Goal: Use online tool/utility: Utilize a website feature to perform a specific function

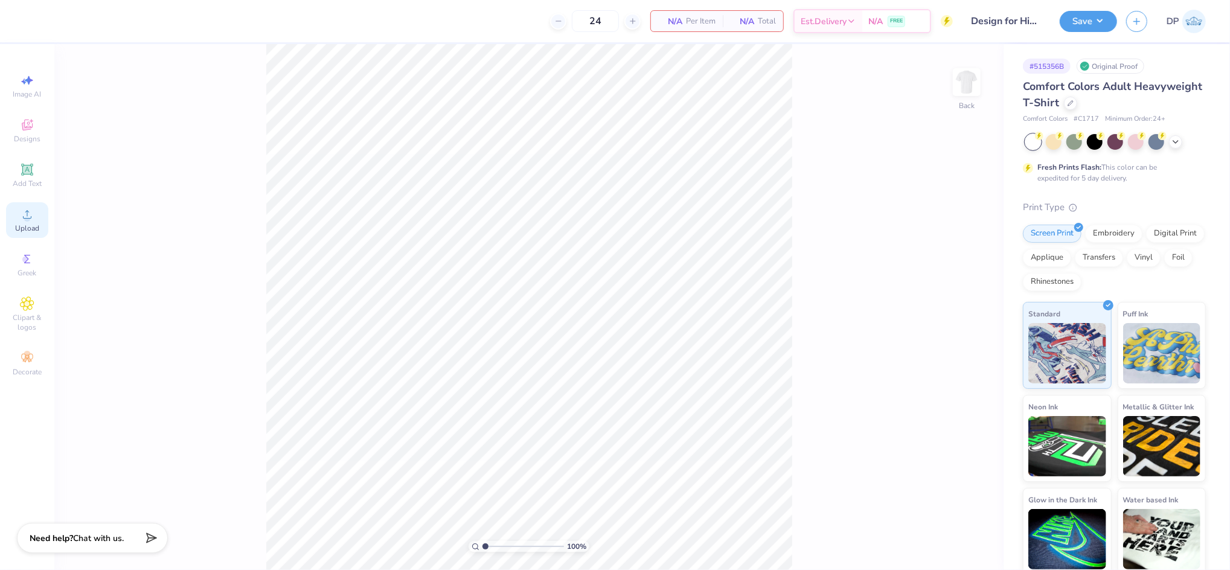
click at [36, 226] on span "Upload" at bounding box center [27, 228] width 24 height 10
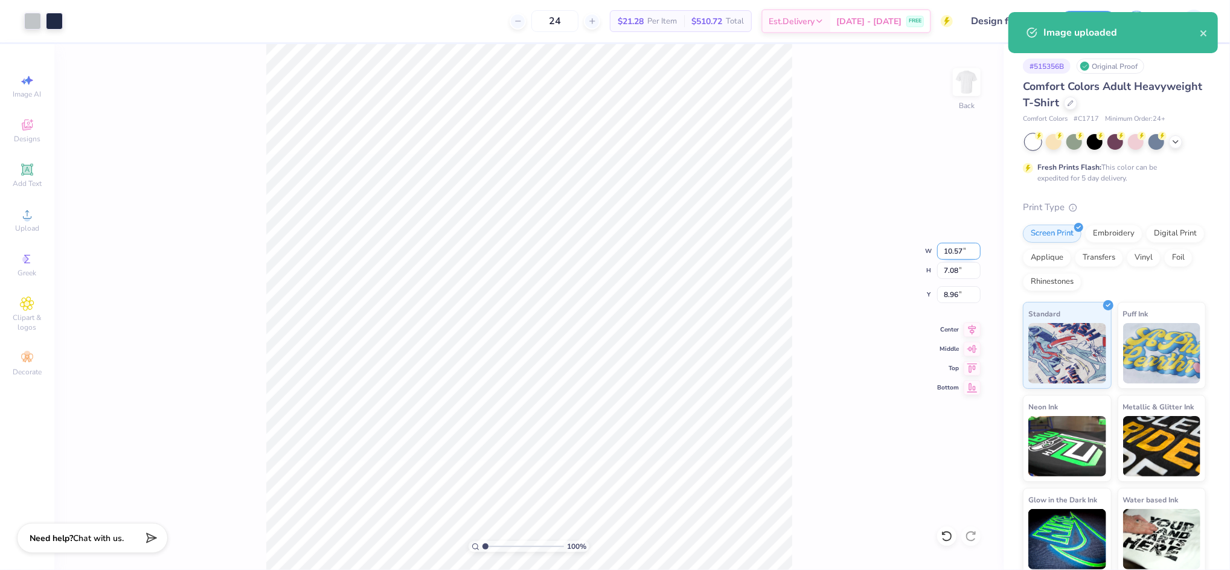
click at [938, 250] on input "10.57" at bounding box center [958, 251] width 43 height 17
type input "3.50"
type input "2.34"
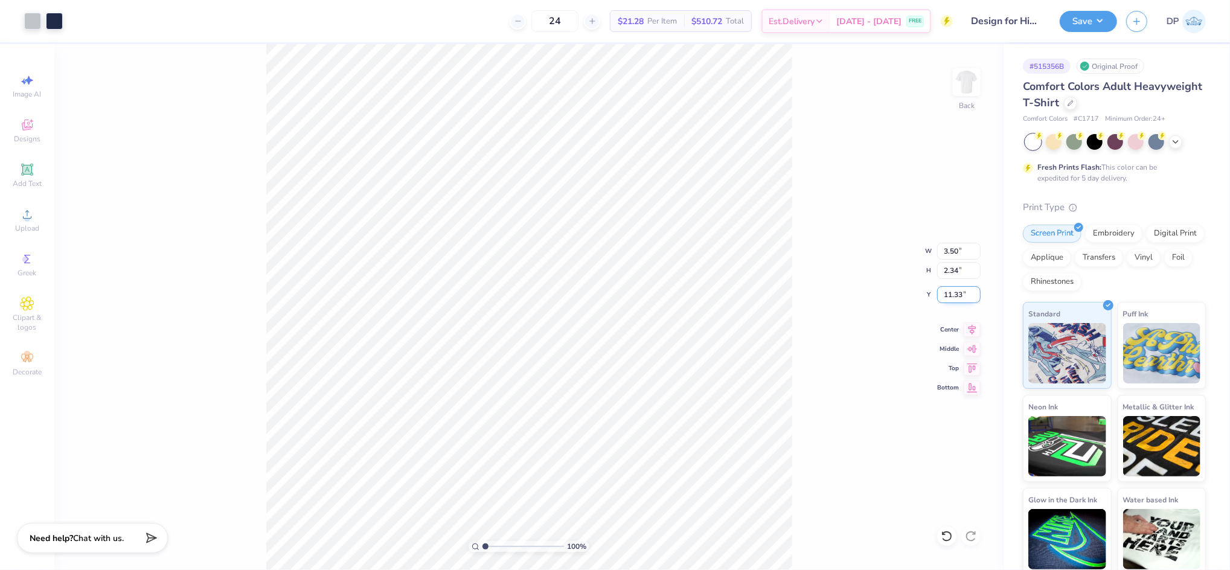
click at [957, 298] on input "11.33" at bounding box center [958, 294] width 43 height 17
type input "3.00"
click at [970, 89] on img at bounding box center [967, 82] width 48 height 48
click at [31, 222] on div "Upload" at bounding box center [27, 220] width 42 height 36
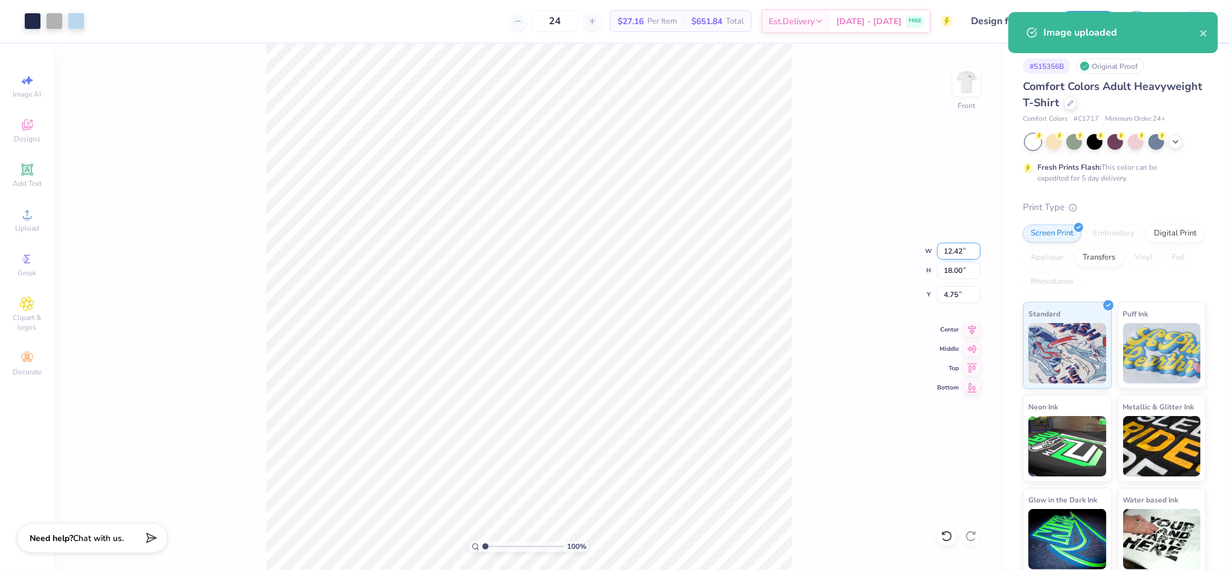
click at [954, 255] on input "12.42" at bounding box center [958, 251] width 43 height 17
click at [955, 267] on input "18.00" at bounding box center [958, 270] width 43 height 17
type input "15"
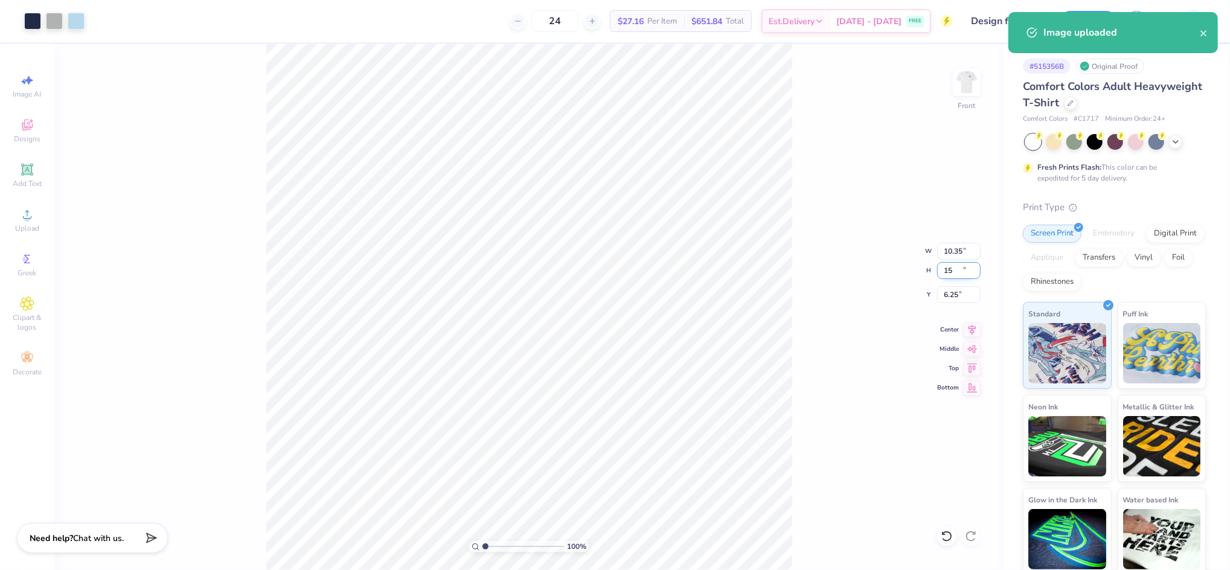
type input "10.35"
type input "15.00"
type input "6.25"
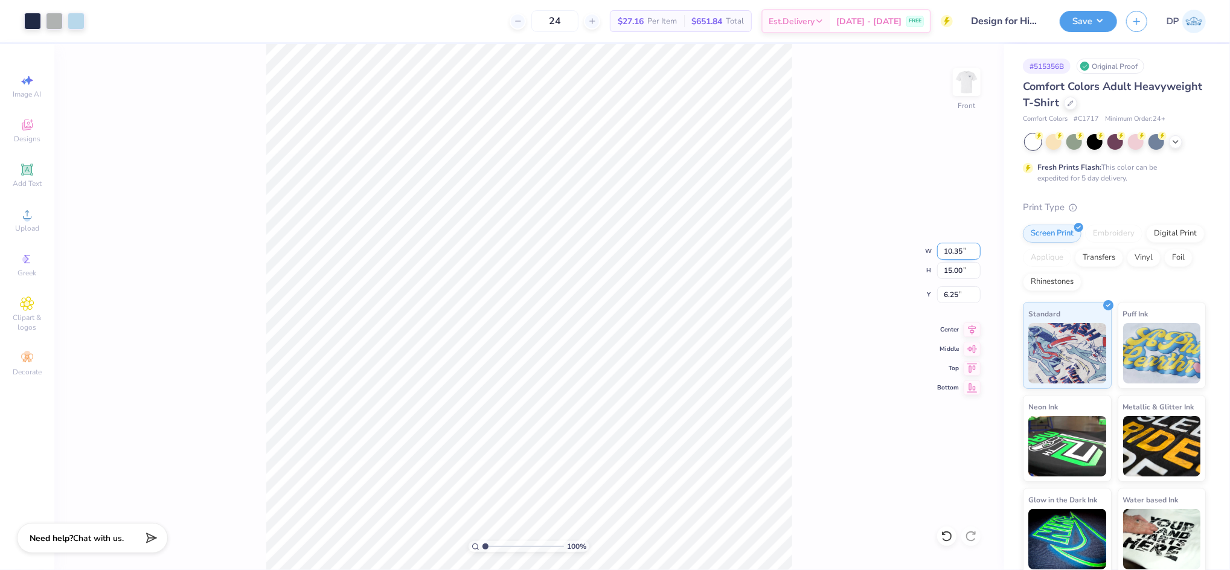
click at [959, 245] on input "10.35" at bounding box center [958, 251] width 43 height 17
click at [959, 244] on input "10.35" at bounding box center [958, 251] width 43 height 17
type input "10.00"
type input "14.50"
click at [954, 274] on input "14.50" at bounding box center [958, 270] width 43 height 17
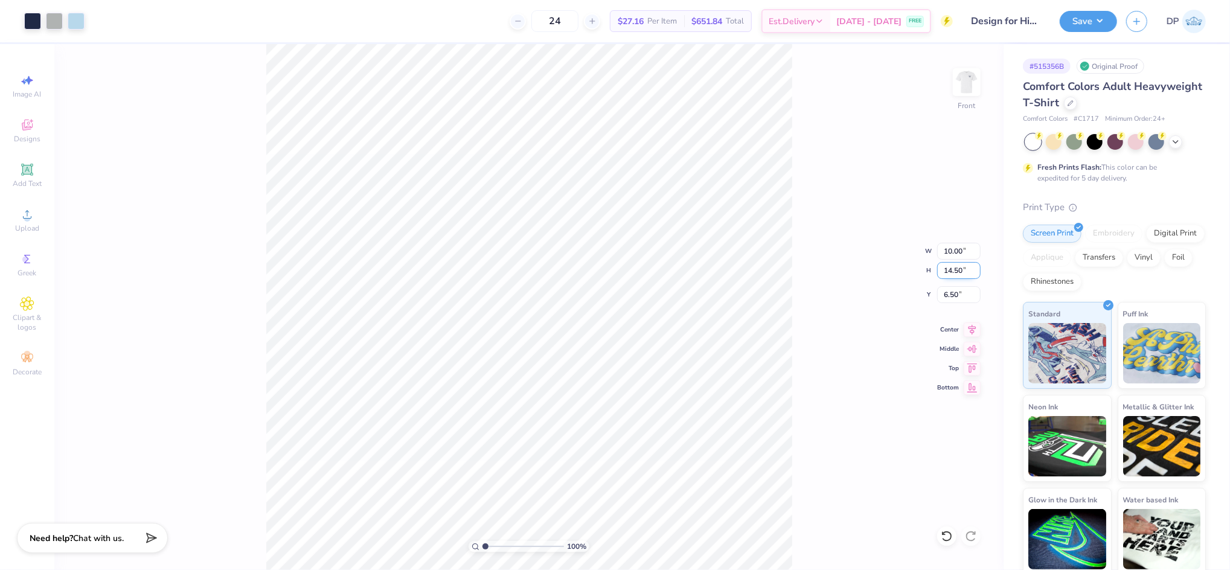
click at [954, 274] on input "14.50" at bounding box center [958, 270] width 43 height 17
click at [952, 292] on input "6.50" at bounding box center [958, 294] width 43 height 17
type input "3.00"
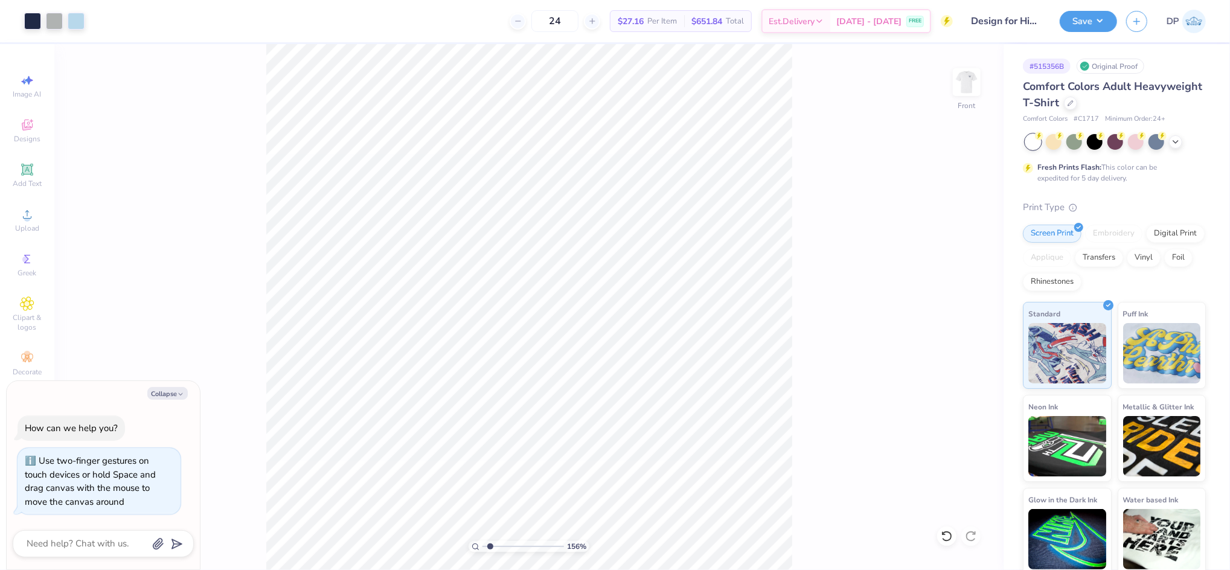
type input "1.64"
type textarea "x"
drag, startPoint x: 486, startPoint y: 547, endPoint x: 493, endPoint y: 552, distance: 9.2
click at [493, 552] on input "range" at bounding box center [524, 546] width 82 height 11
drag, startPoint x: 493, startPoint y: 551, endPoint x: 471, endPoint y: 562, distance: 24.3
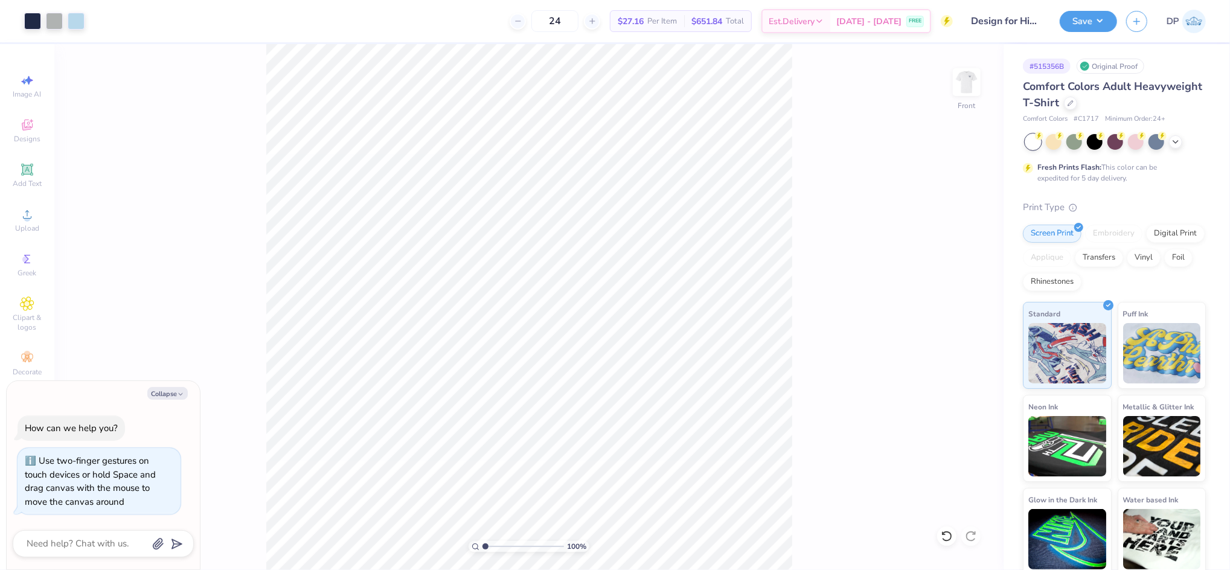
type input "1"
click at [483, 552] on input "range" at bounding box center [524, 546] width 82 height 11
click at [965, 84] on img at bounding box center [967, 82] width 48 height 48
click at [965, 84] on img at bounding box center [967, 82] width 24 height 24
click at [423, 415] on div "100 % Front" at bounding box center [528, 307] width 949 height 526
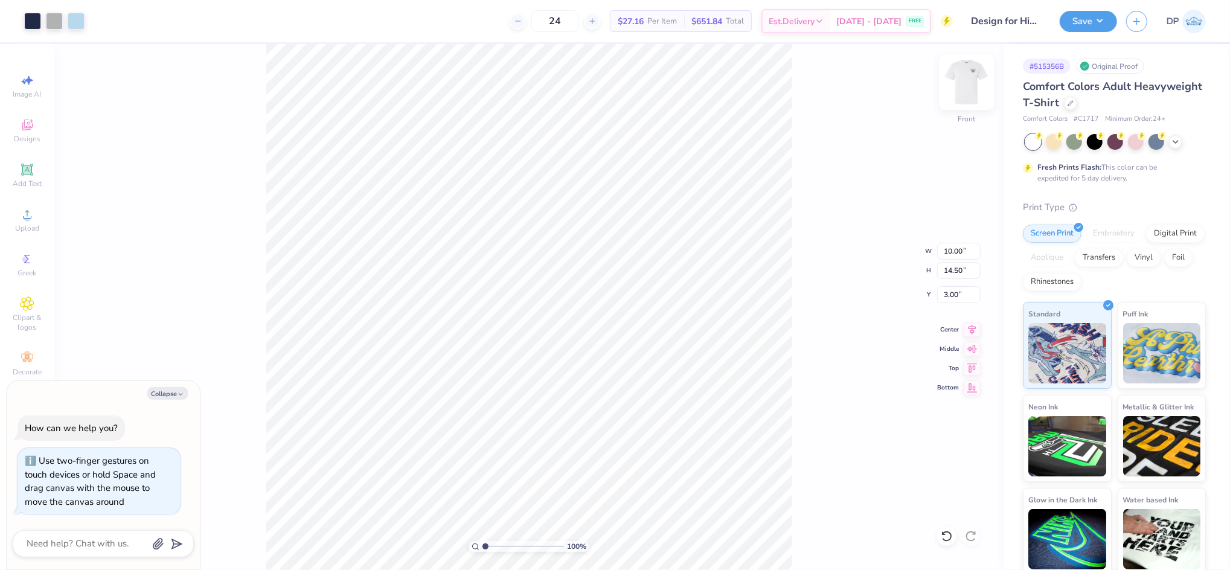
click at [975, 85] on img at bounding box center [967, 82] width 48 height 48
click at [477, 364] on div "100 % Back" at bounding box center [528, 307] width 949 height 526
click at [1089, 24] on button "Save" at bounding box center [1088, 19] width 57 height 21
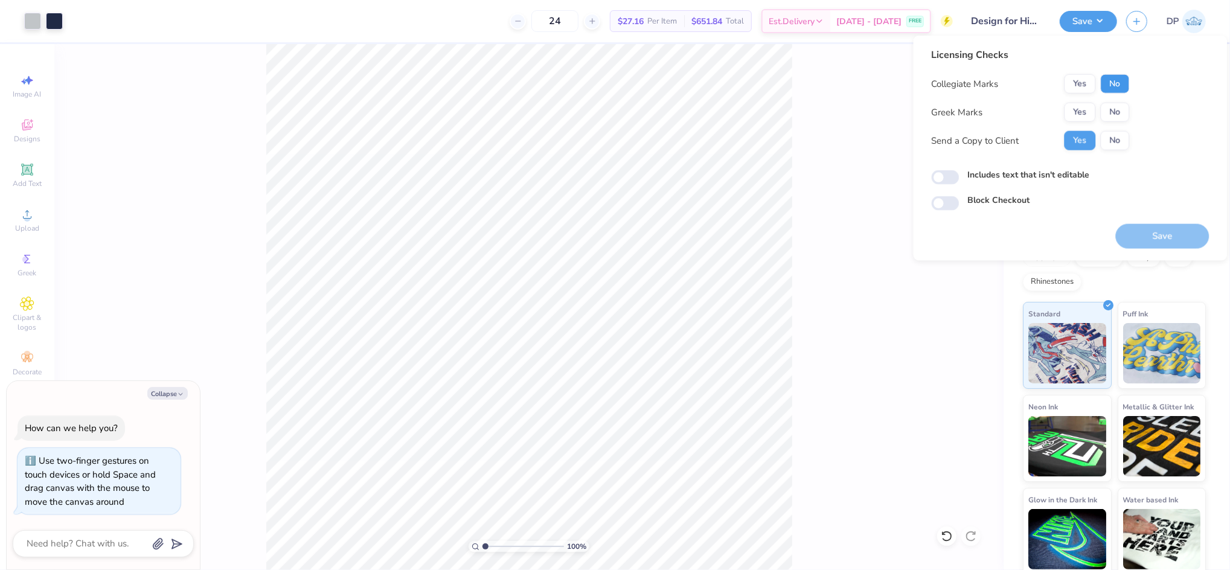
click at [1114, 86] on button "No" at bounding box center [1115, 83] width 29 height 19
click at [1110, 103] on button "No" at bounding box center [1115, 112] width 29 height 19
type textarea "x"
click at [1023, 170] on label "Includes text that isn't editable" at bounding box center [1029, 174] width 122 height 13
click at [960, 170] on input "Includes text that isn't editable" at bounding box center [946, 177] width 28 height 14
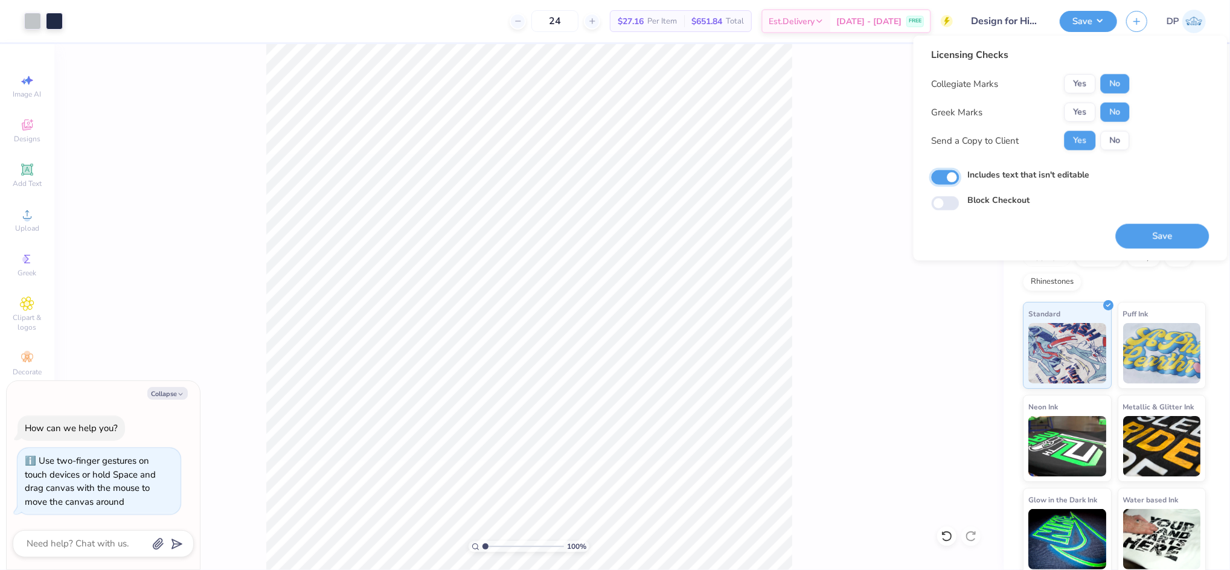
checkbox input "true"
click at [1141, 232] on button "Save" at bounding box center [1163, 236] width 94 height 25
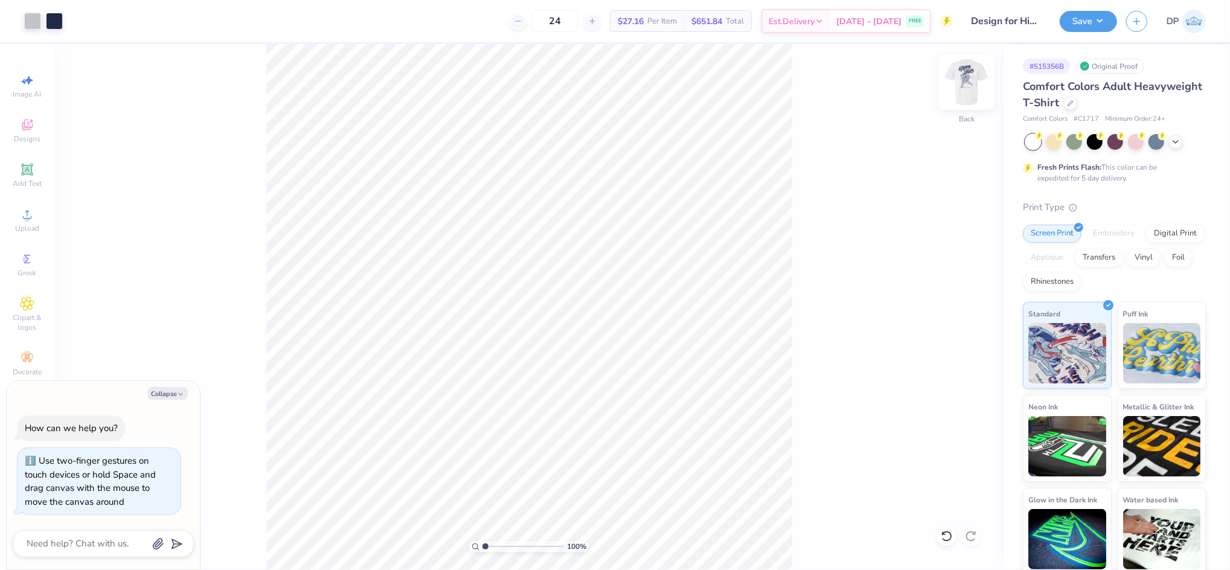
click at [969, 85] on img at bounding box center [967, 82] width 48 height 48
click at [31, 229] on span "Upload" at bounding box center [27, 228] width 24 height 10
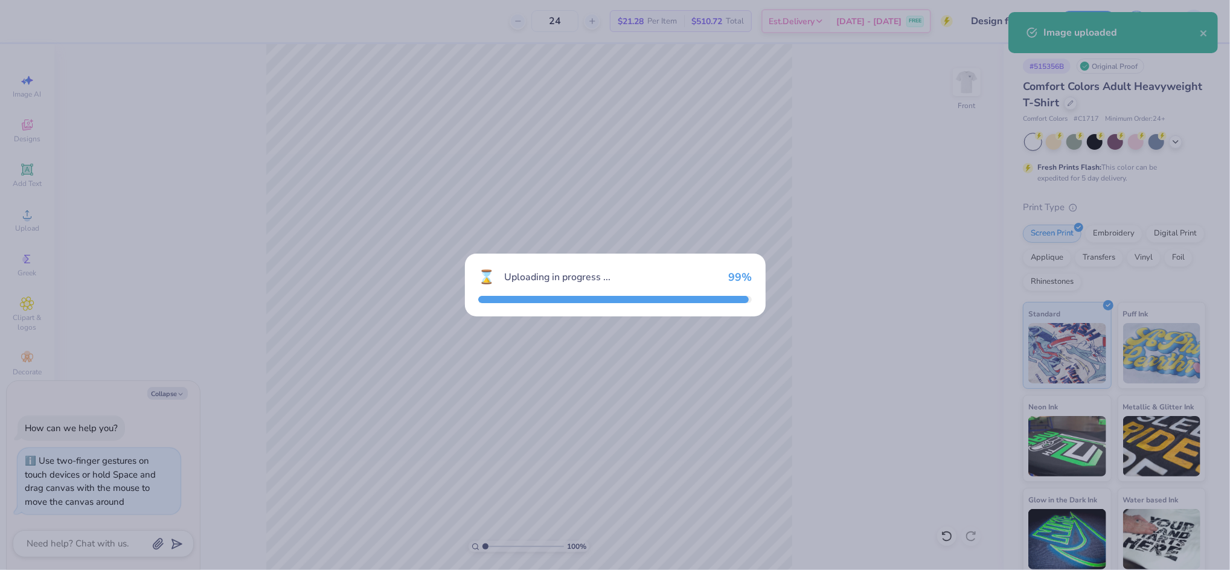
type textarea "x"
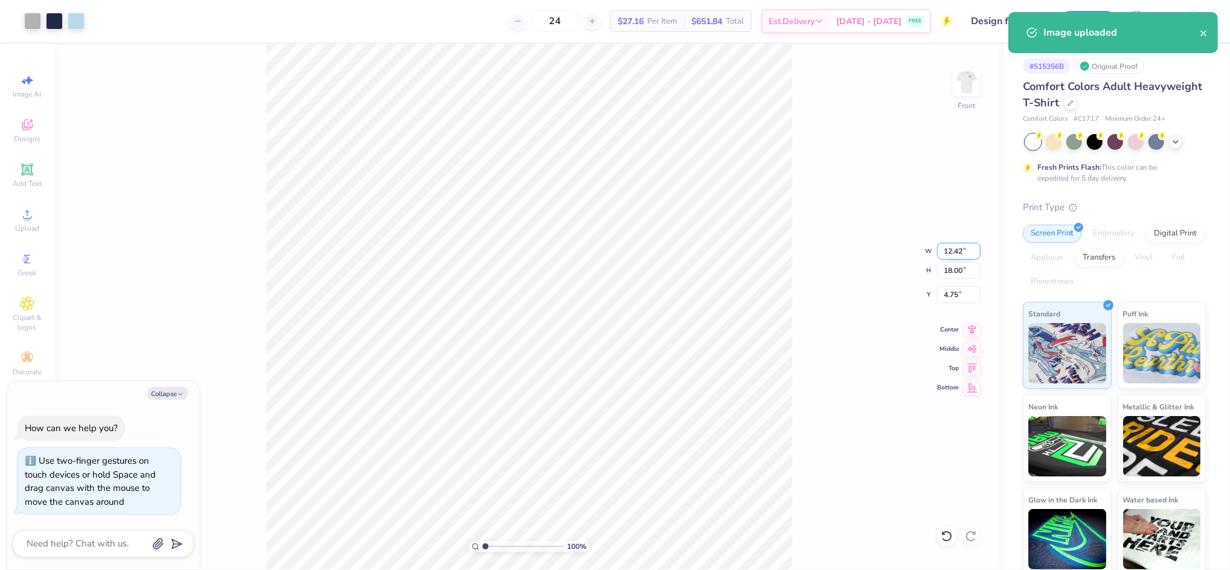
click at [953, 257] on input "12.42" at bounding box center [958, 251] width 43 height 17
type input "10"
type textarea "x"
type input "10.00"
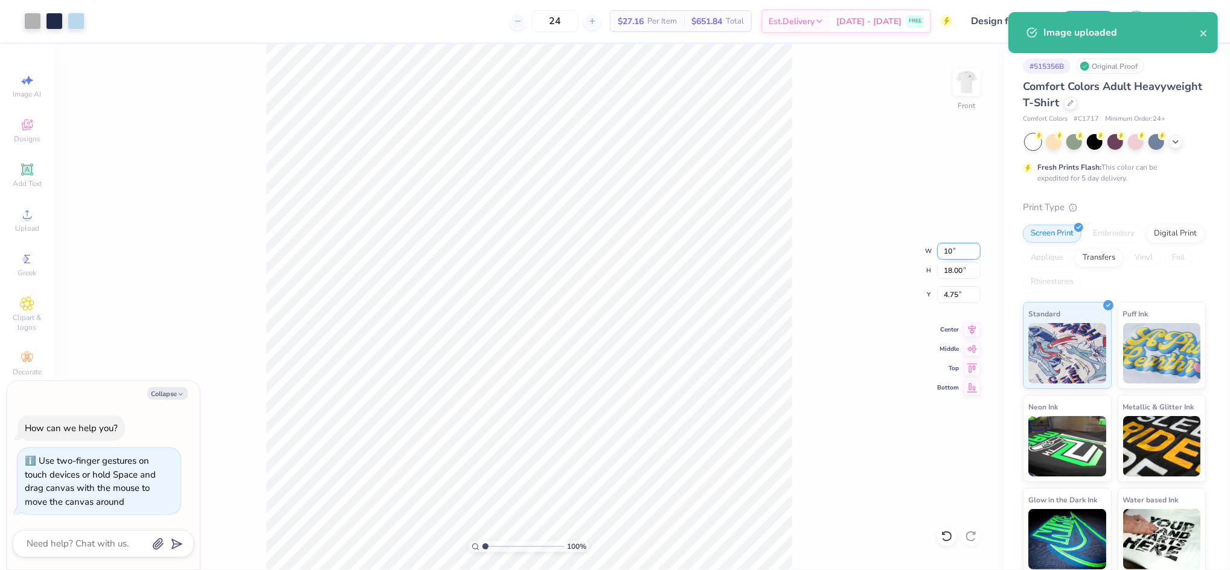
type input "14.50"
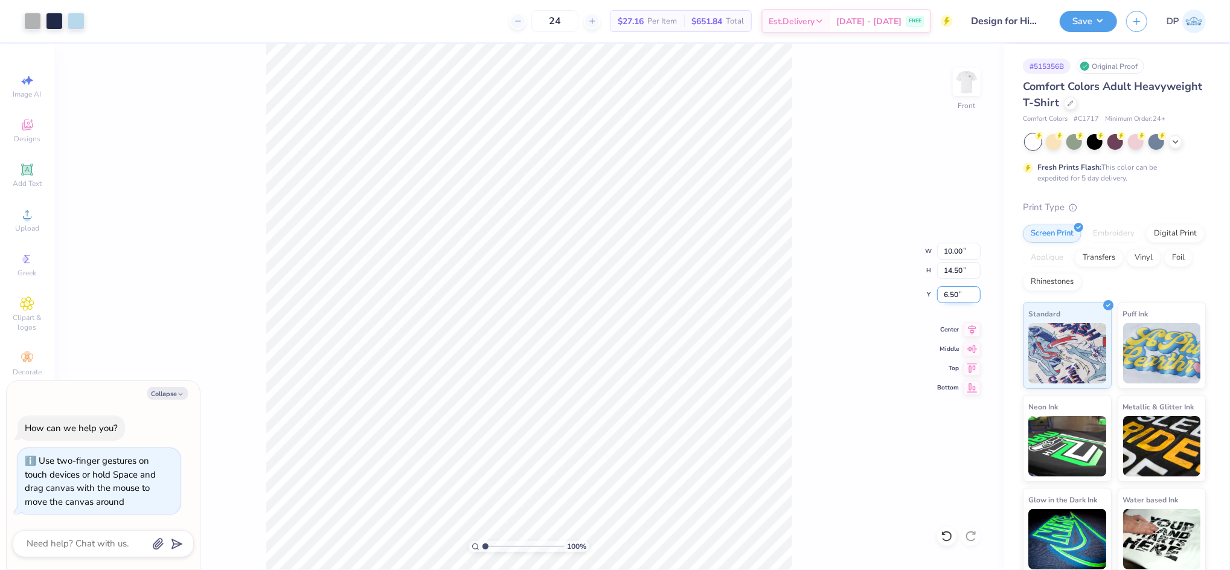
click at [957, 295] on input "6.50" at bounding box center [958, 294] width 43 height 17
click at [955, 295] on input "6.50" at bounding box center [958, 294] width 43 height 17
type input "3"
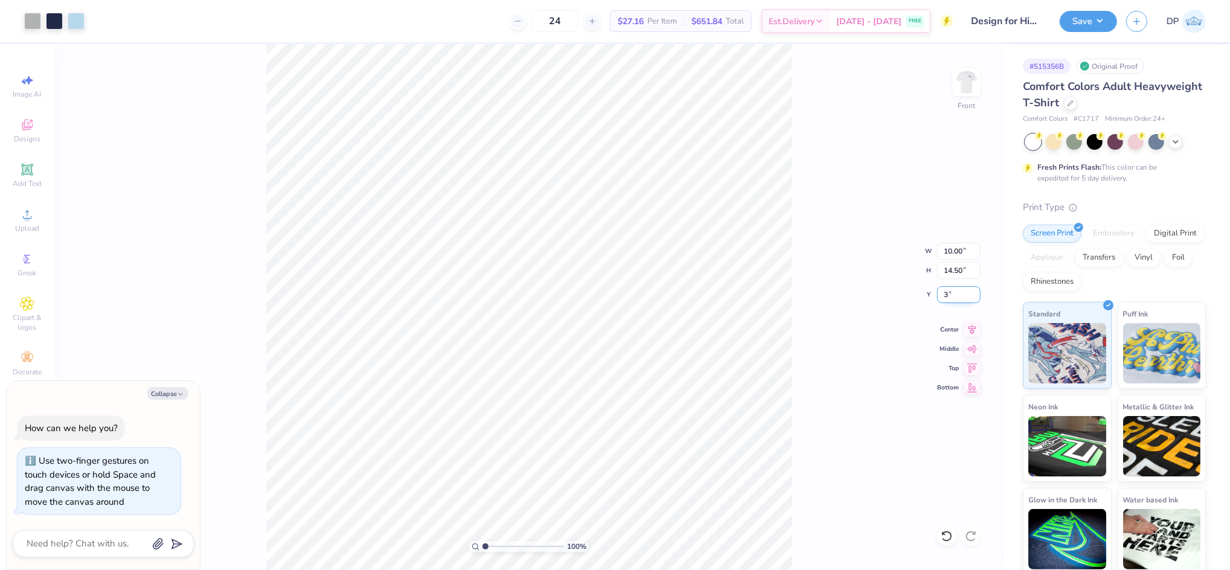
type textarea "x"
type input "3.00"
type textarea "x"
type input "1"
click at [484, 551] on input "range" at bounding box center [524, 546] width 82 height 11
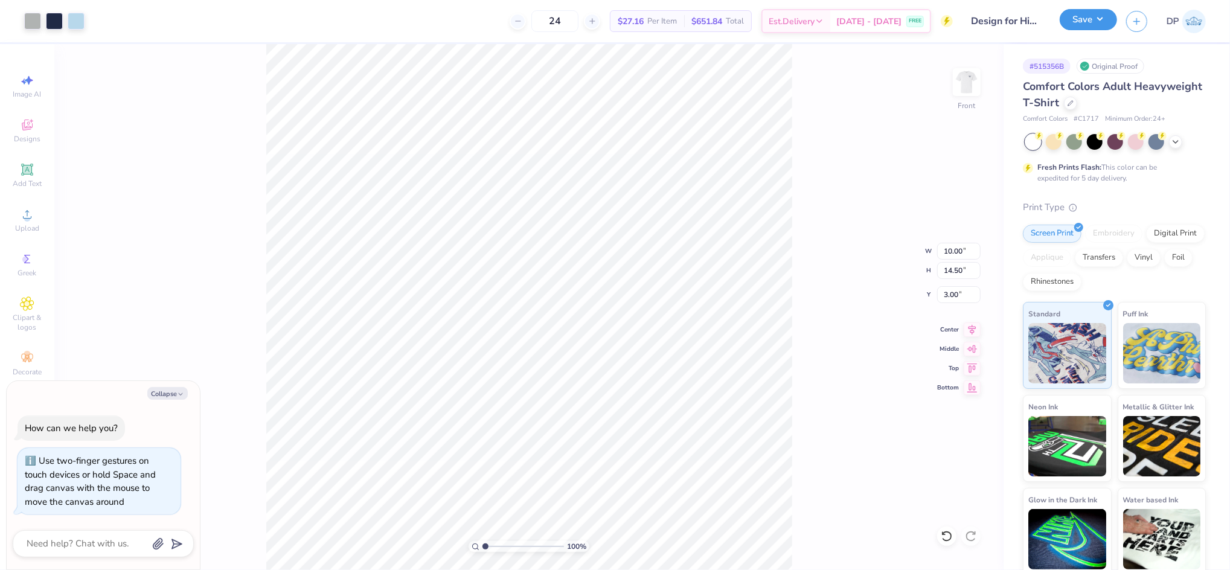
click at [1081, 14] on button "Save" at bounding box center [1088, 19] width 57 height 21
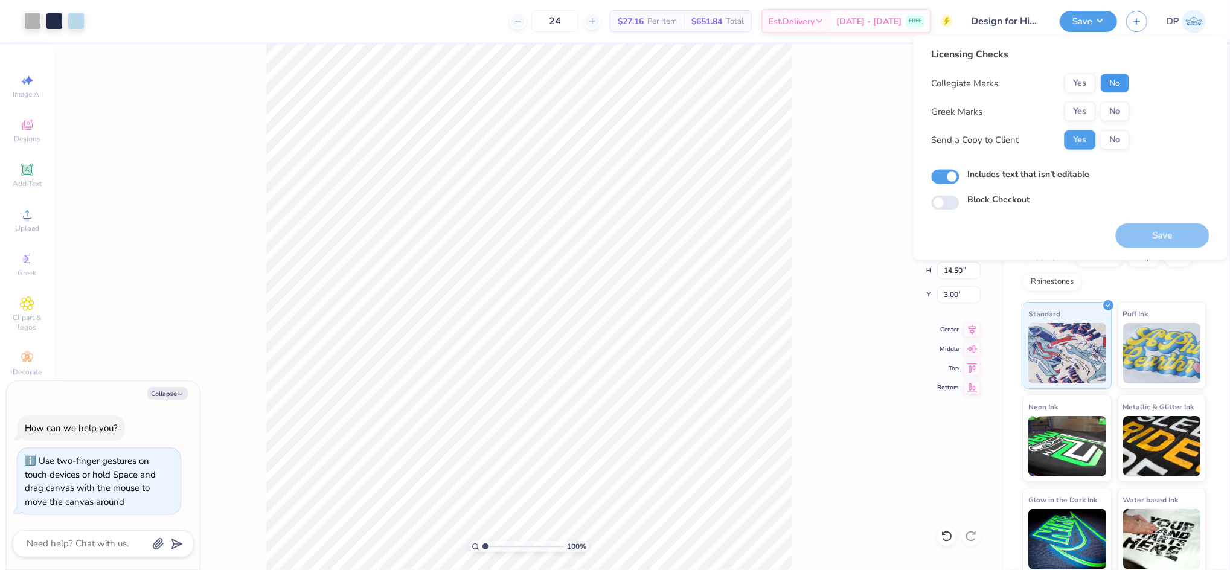
click at [1110, 80] on button "No" at bounding box center [1115, 83] width 29 height 19
click at [1115, 112] on button "No" at bounding box center [1115, 111] width 29 height 19
click at [1162, 242] on button "Save" at bounding box center [1163, 235] width 94 height 25
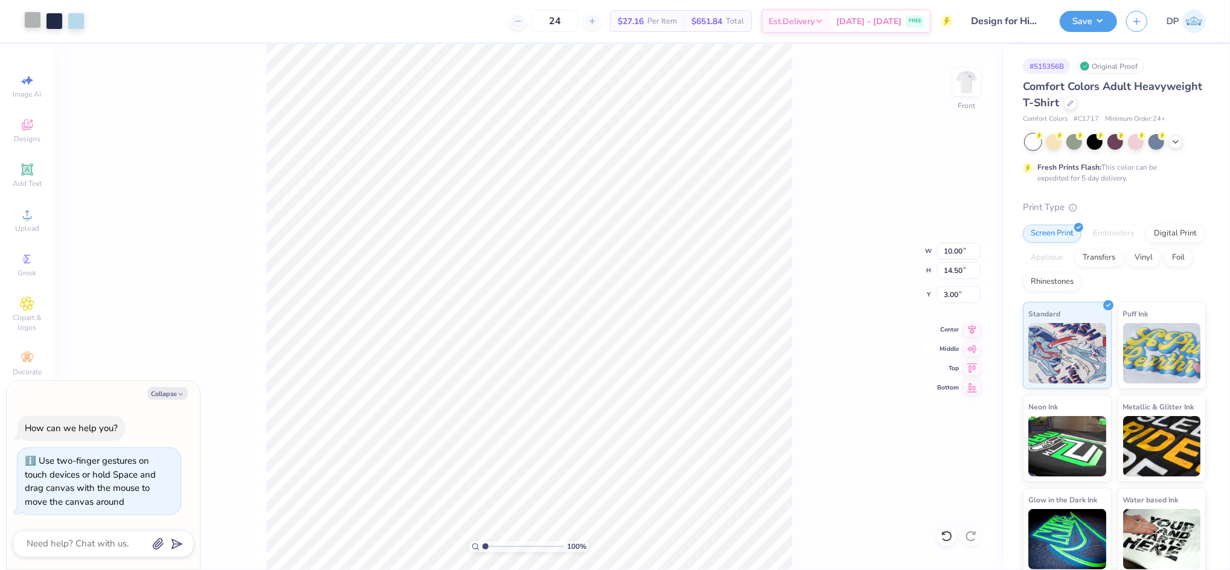
click at [36, 24] on div at bounding box center [32, 19] width 17 height 17
type textarea "x"
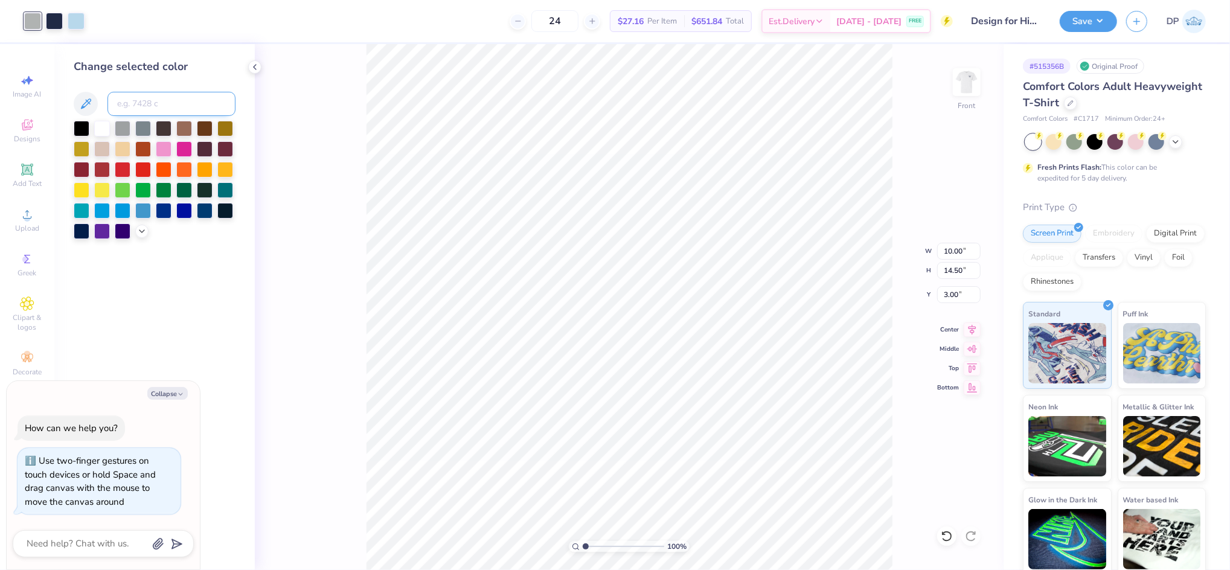
click at [156, 104] on input at bounding box center [171, 104] width 128 height 24
type input "cool gray 5"
click at [242, 95] on div "Change selected color" at bounding box center [154, 307] width 200 height 526
click at [967, 75] on img at bounding box center [967, 82] width 48 height 48
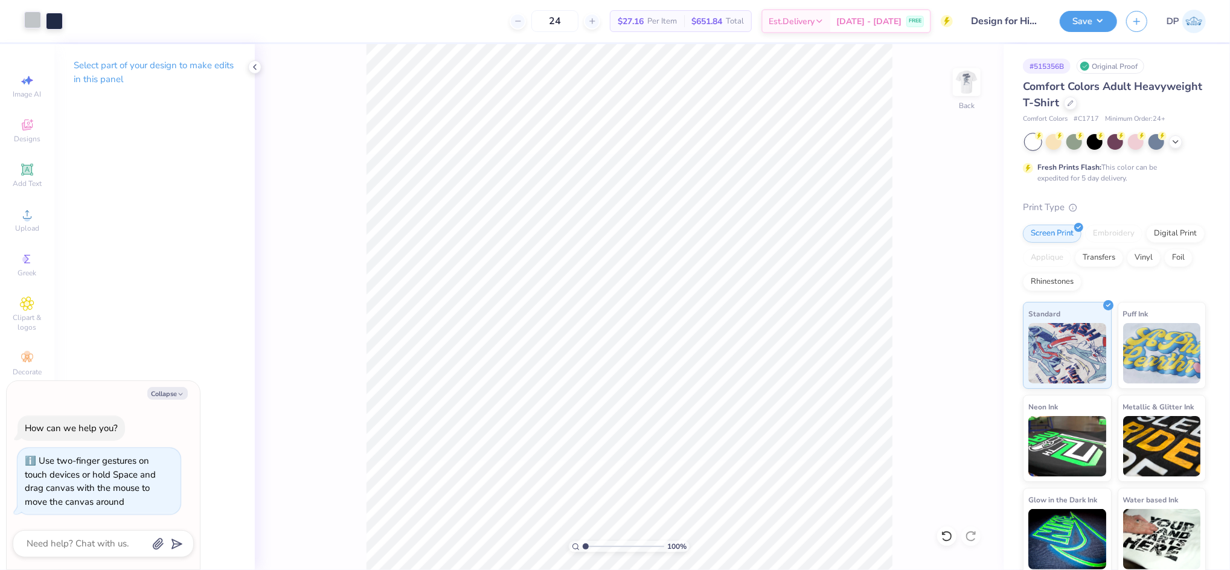
click at [30, 17] on div at bounding box center [32, 19] width 17 height 17
type textarea "x"
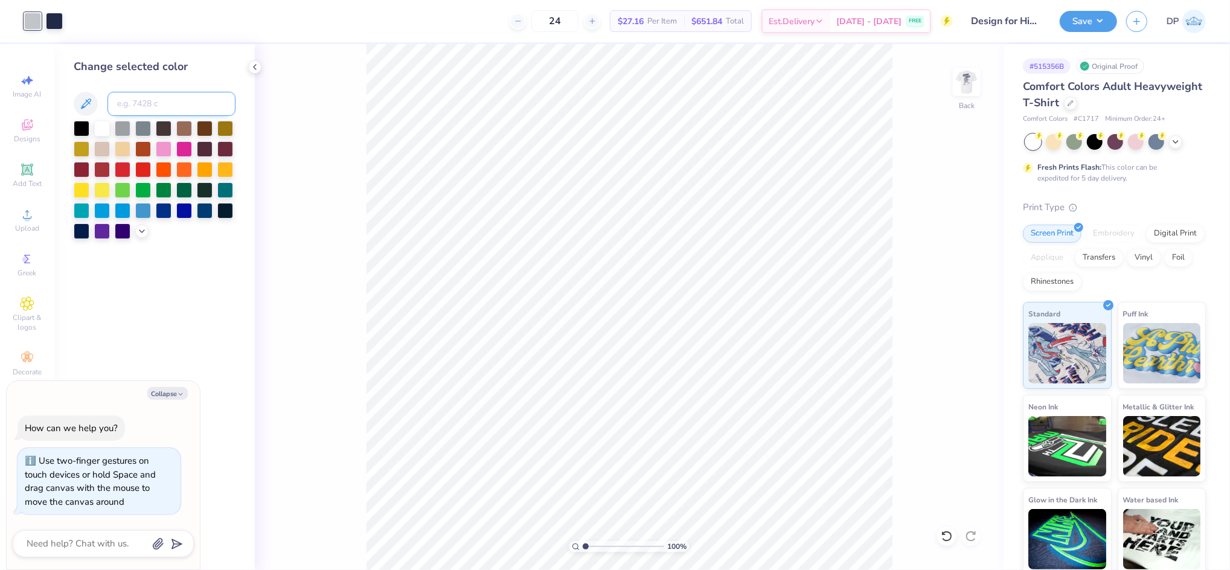
click at [136, 99] on input at bounding box center [171, 104] width 128 height 24
type input "cool gray 5"
type textarea "x"
click at [1089, 21] on button "Save" at bounding box center [1088, 19] width 57 height 21
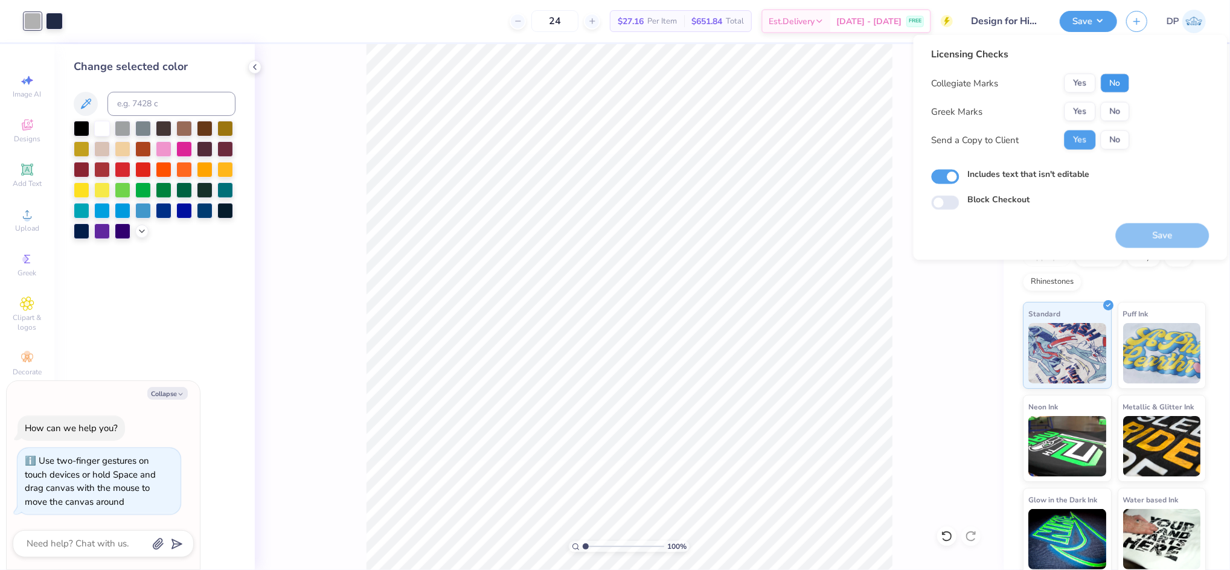
click at [1112, 82] on button "No" at bounding box center [1115, 83] width 29 height 19
click at [1109, 100] on div "Collegiate Marks Yes No Greek Marks Yes No Send a Copy to Client Yes No" at bounding box center [1031, 112] width 198 height 76
click at [1109, 106] on button "No" at bounding box center [1115, 111] width 29 height 19
click at [1143, 232] on button "Save" at bounding box center [1163, 235] width 94 height 25
type textarea "x"
